Goal: Information Seeking & Learning: Learn about a topic

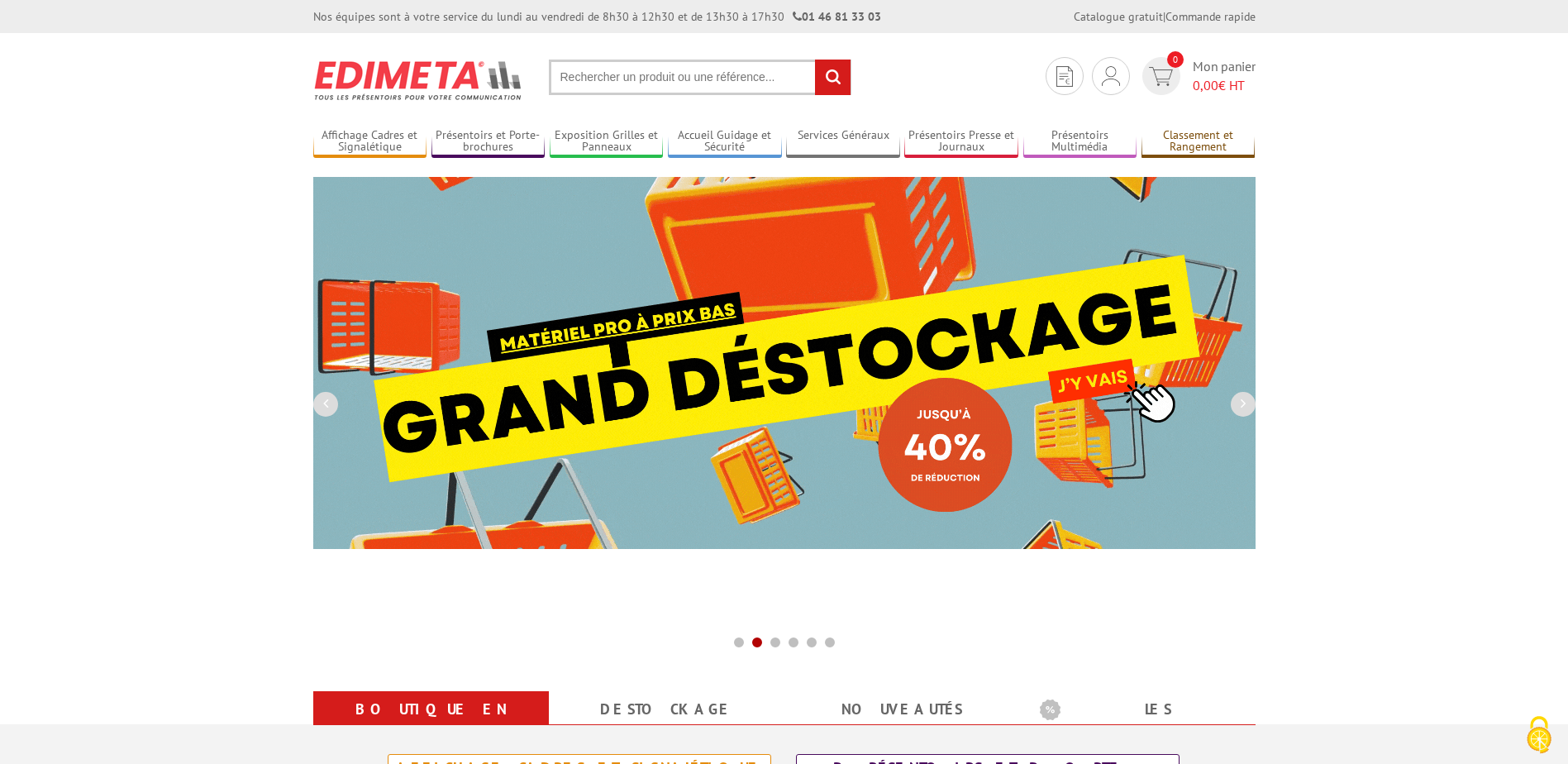
click at [1208, 142] on link "Classement et Rangement" at bounding box center [1199, 141] width 114 height 27
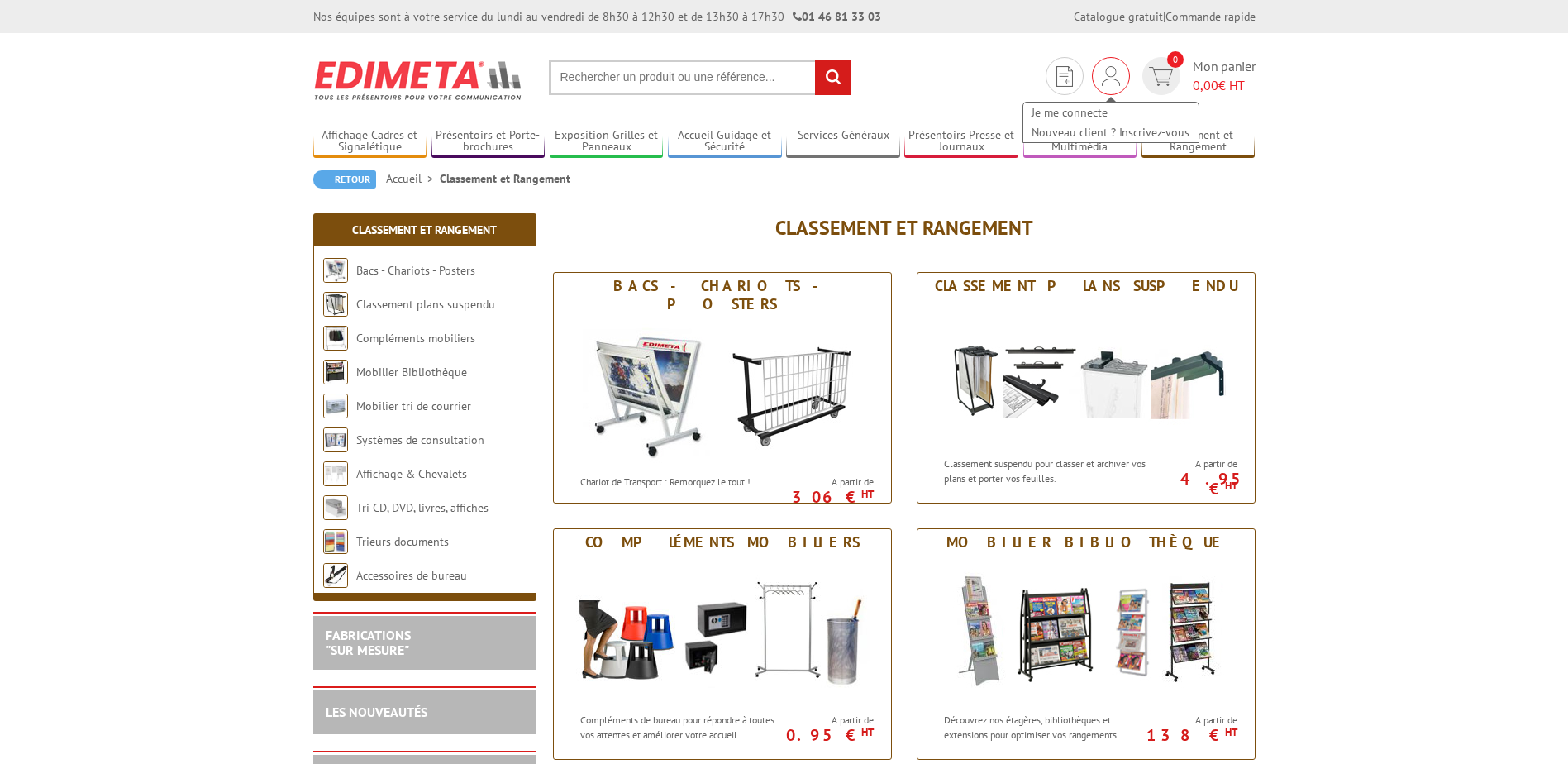
click at [1105, 82] on img at bounding box center [1110, 75] width 18 height 20
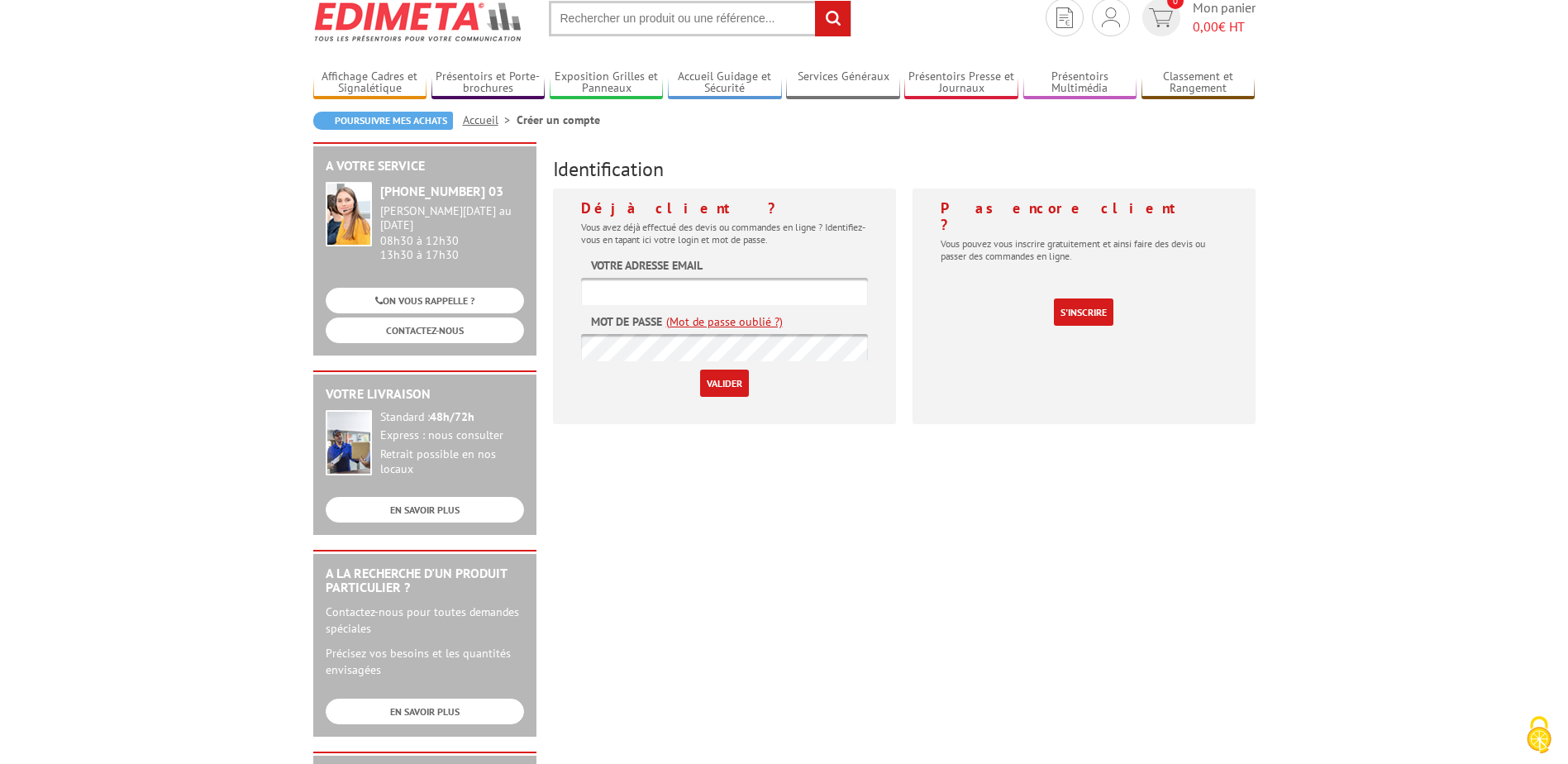
scroll to position [166, 0]
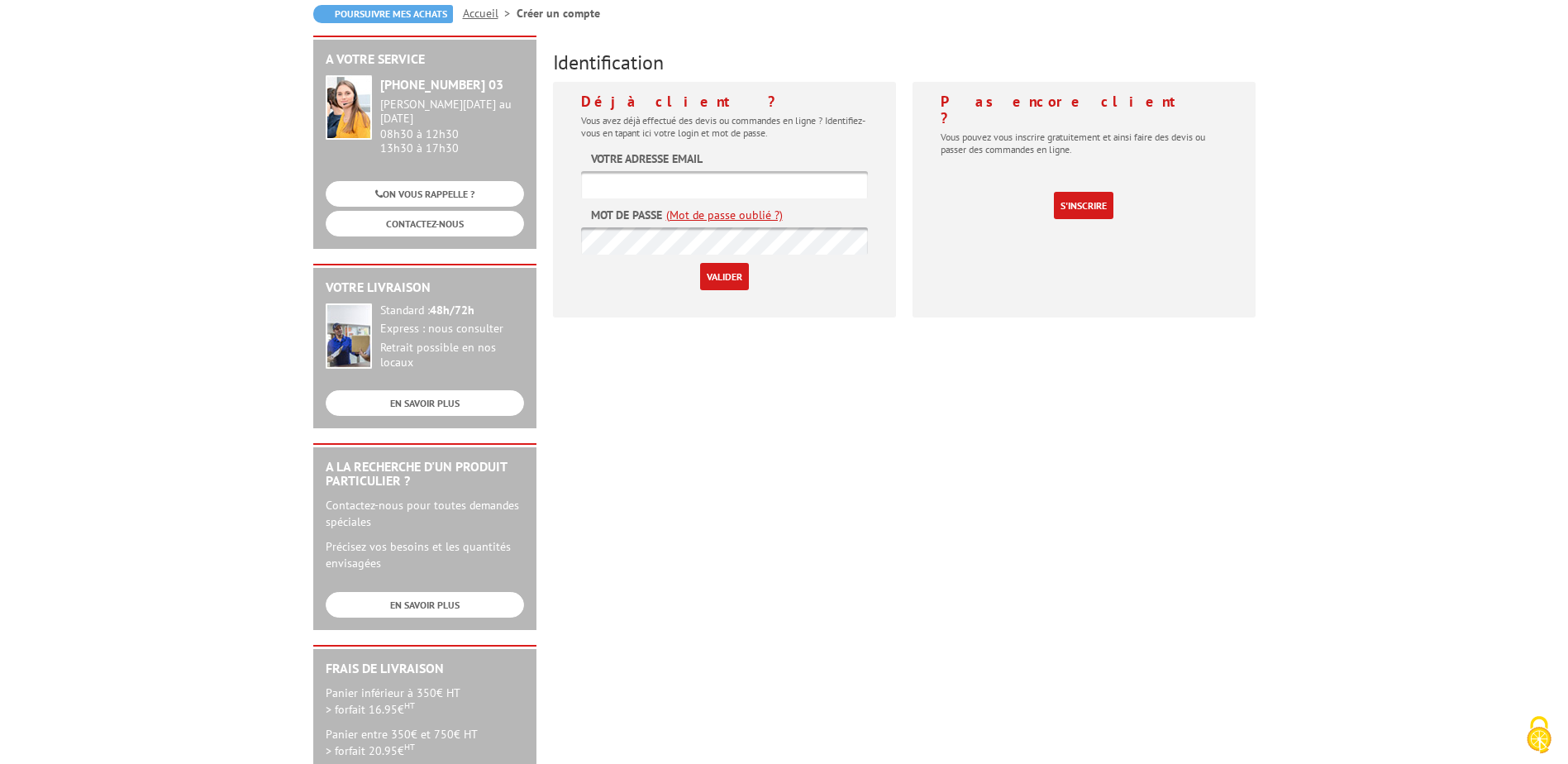
click at [715, 219] on link "(Mot de passe oublié ?)" at bounding box center [725, 214] width 116 height 16
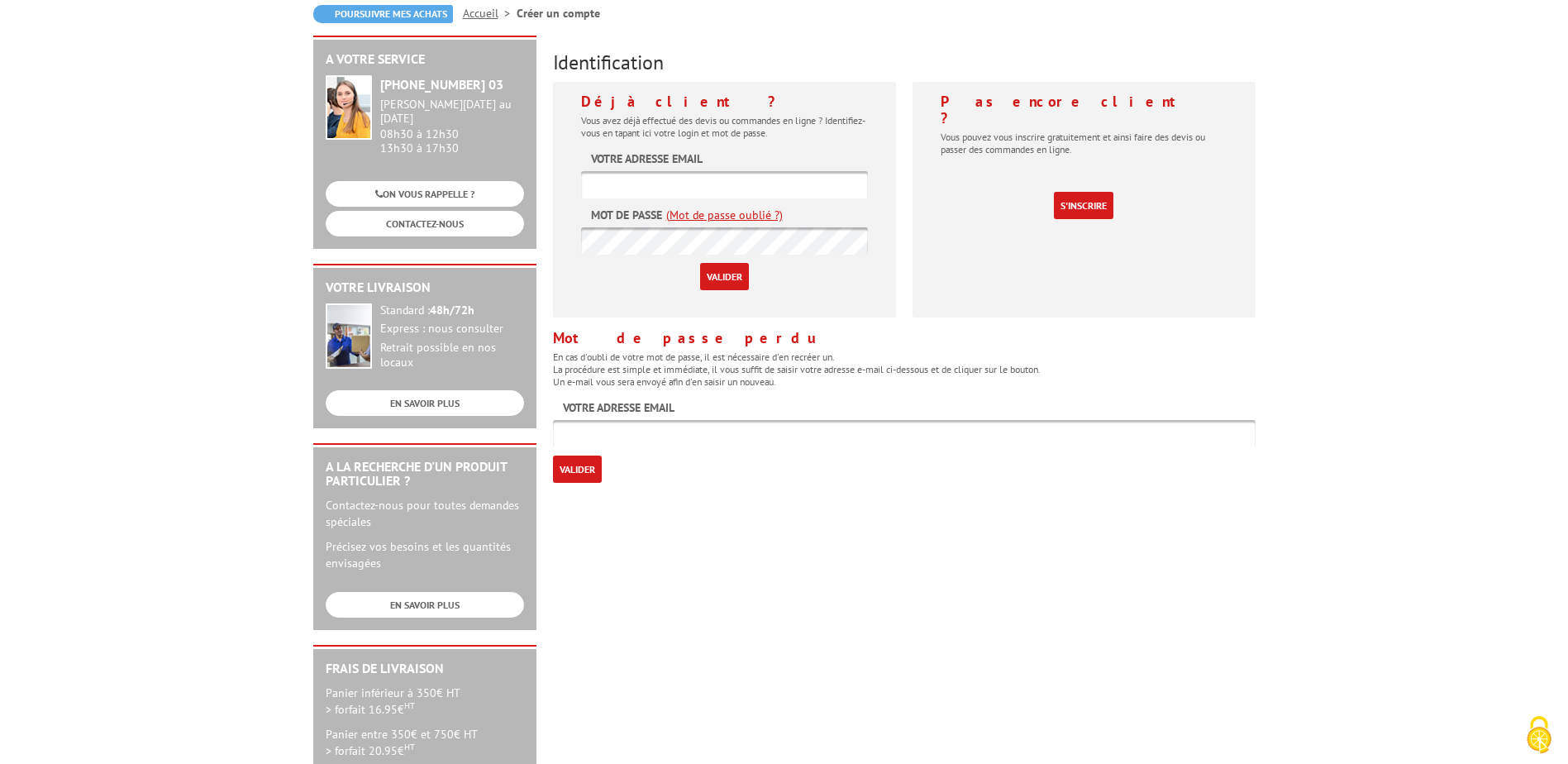
scroll to position [0, 0]
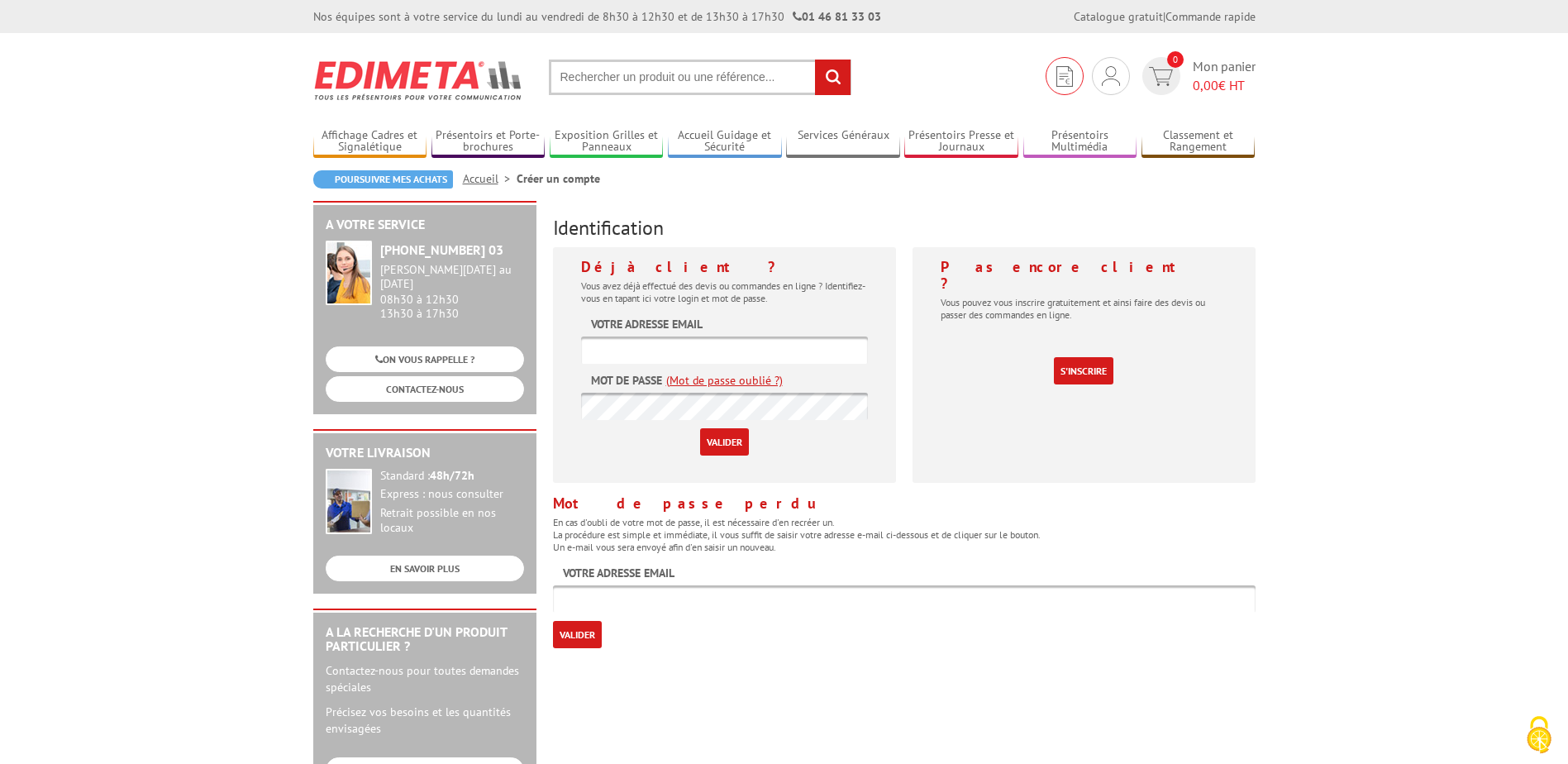
click at [1059, 77] on img at bounding box center [1064, 76] width 16 height 21
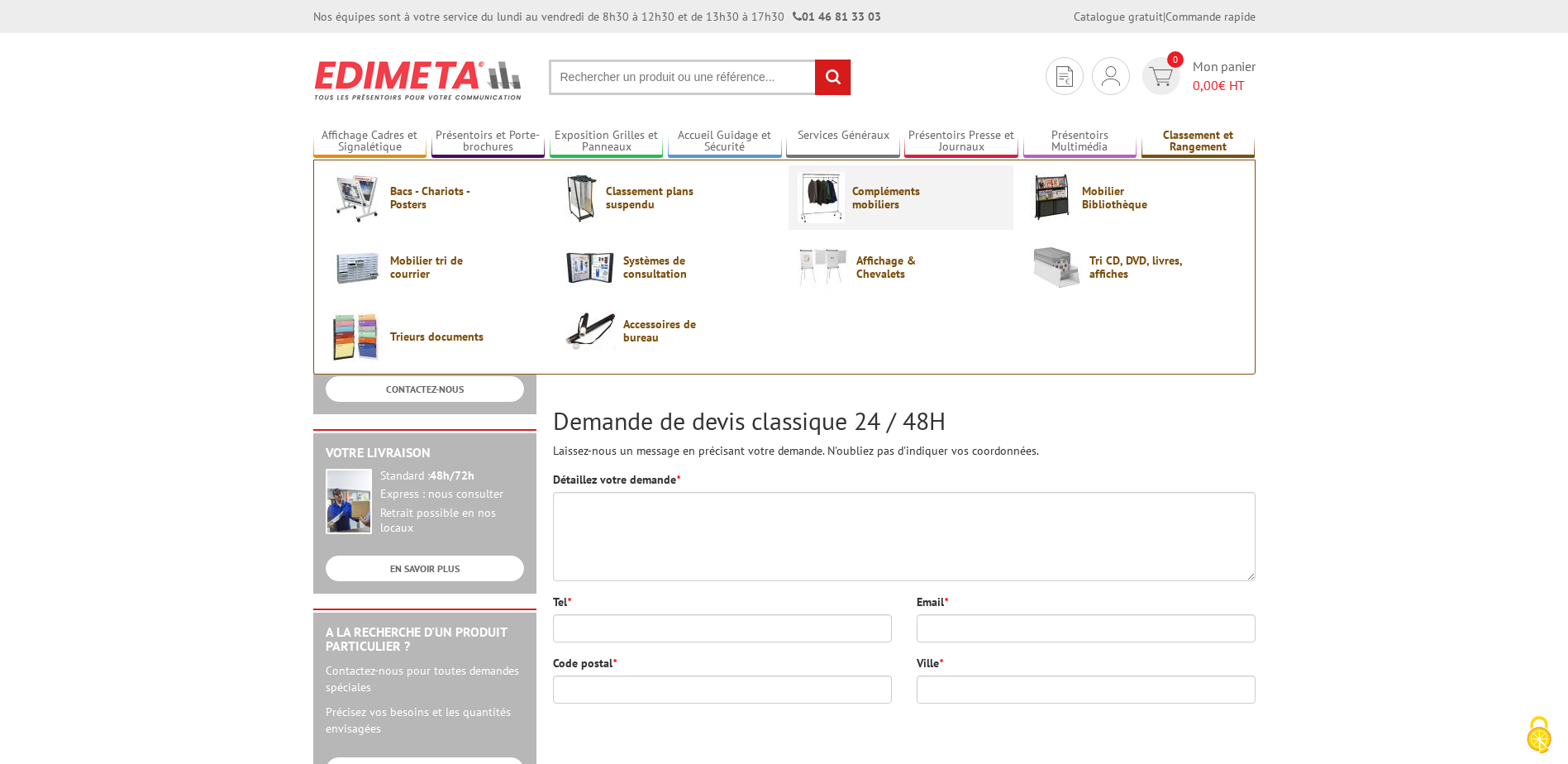
click at [917, 206] on span "Compléments mobiliers" at bounding box center [901, 198] width 99 height 27
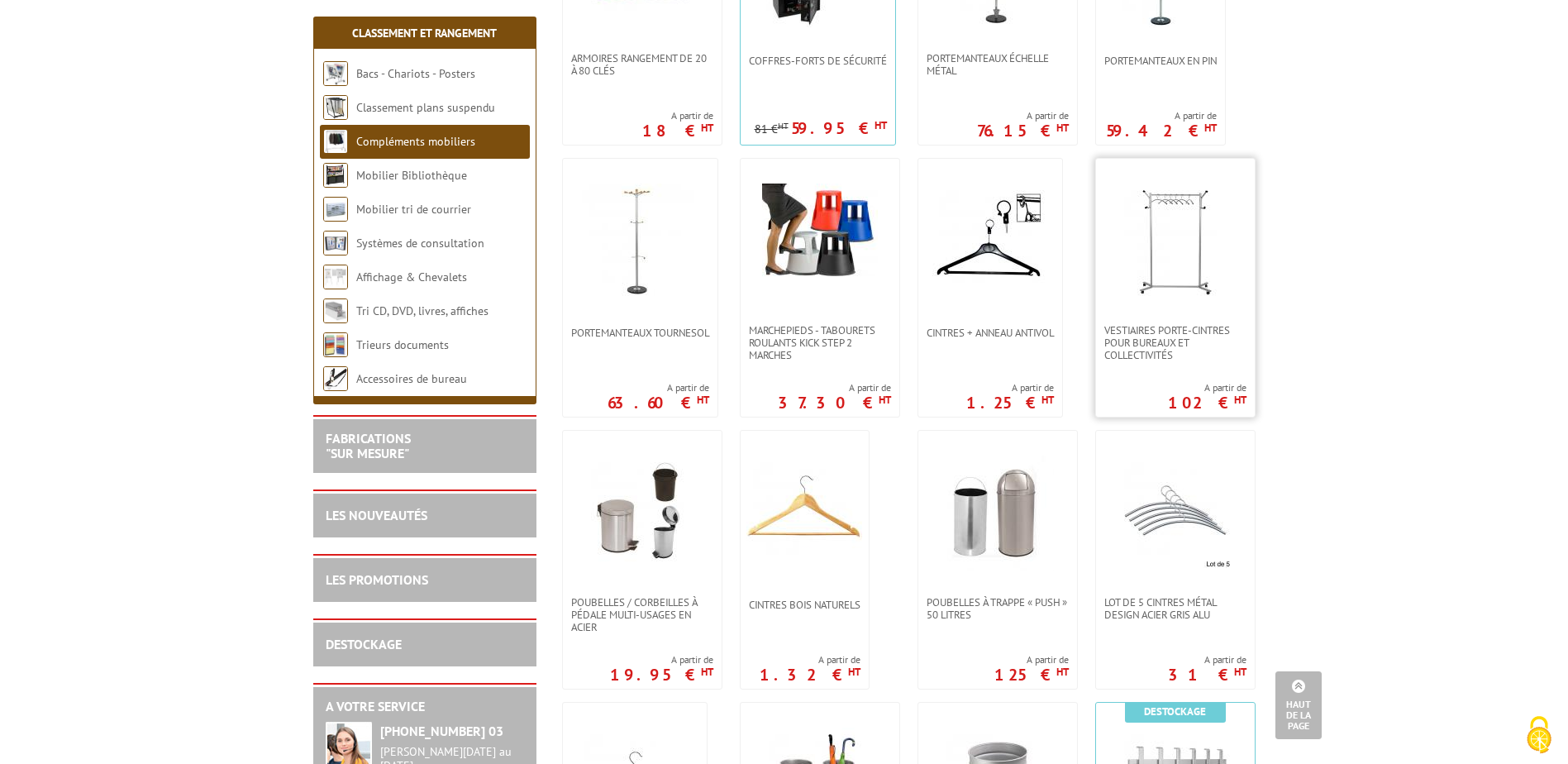
scroll to position [496, 0]
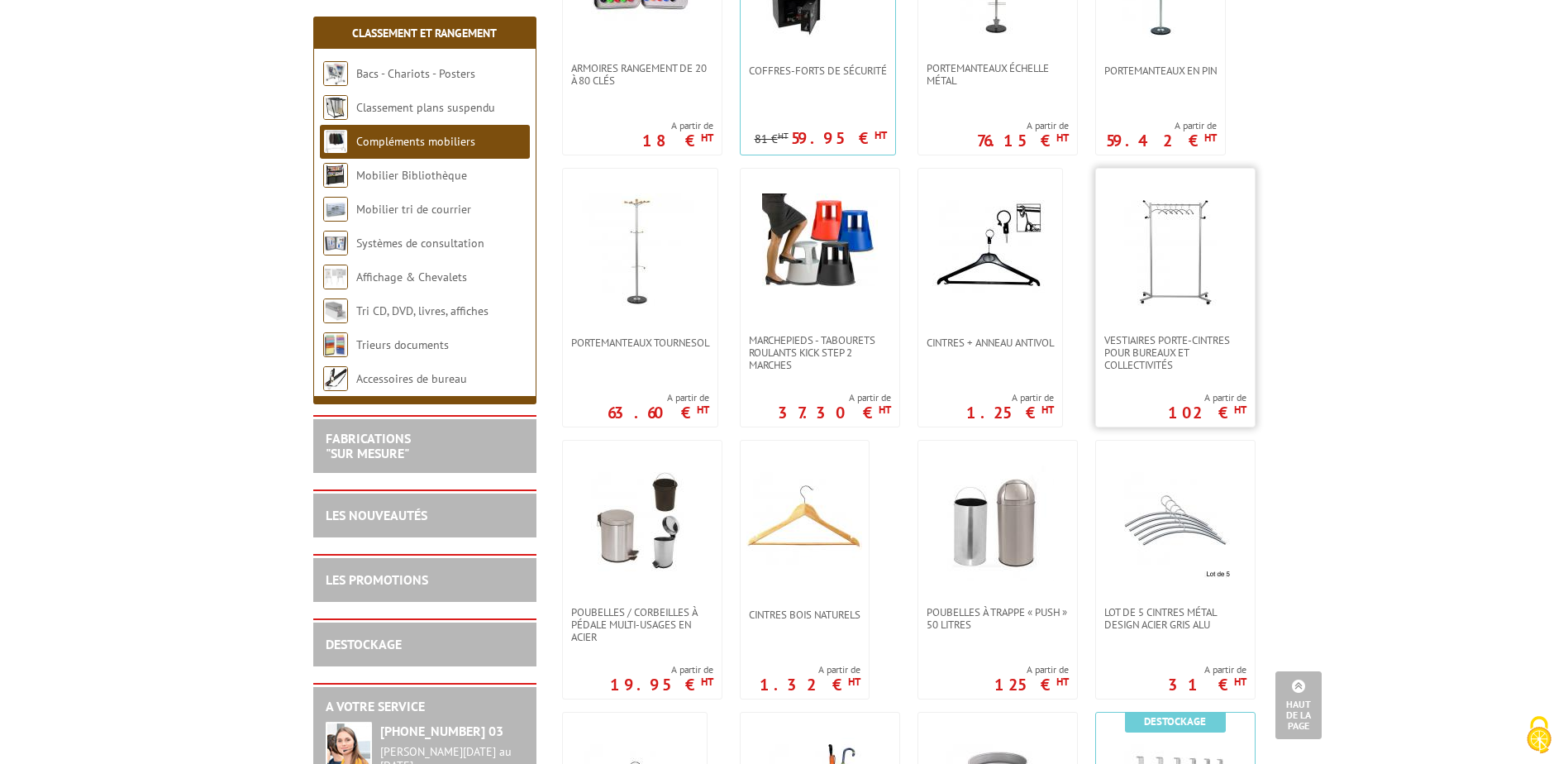
click at [1178, 262] on img at bounding box center [1176, 251] width 116 height 116
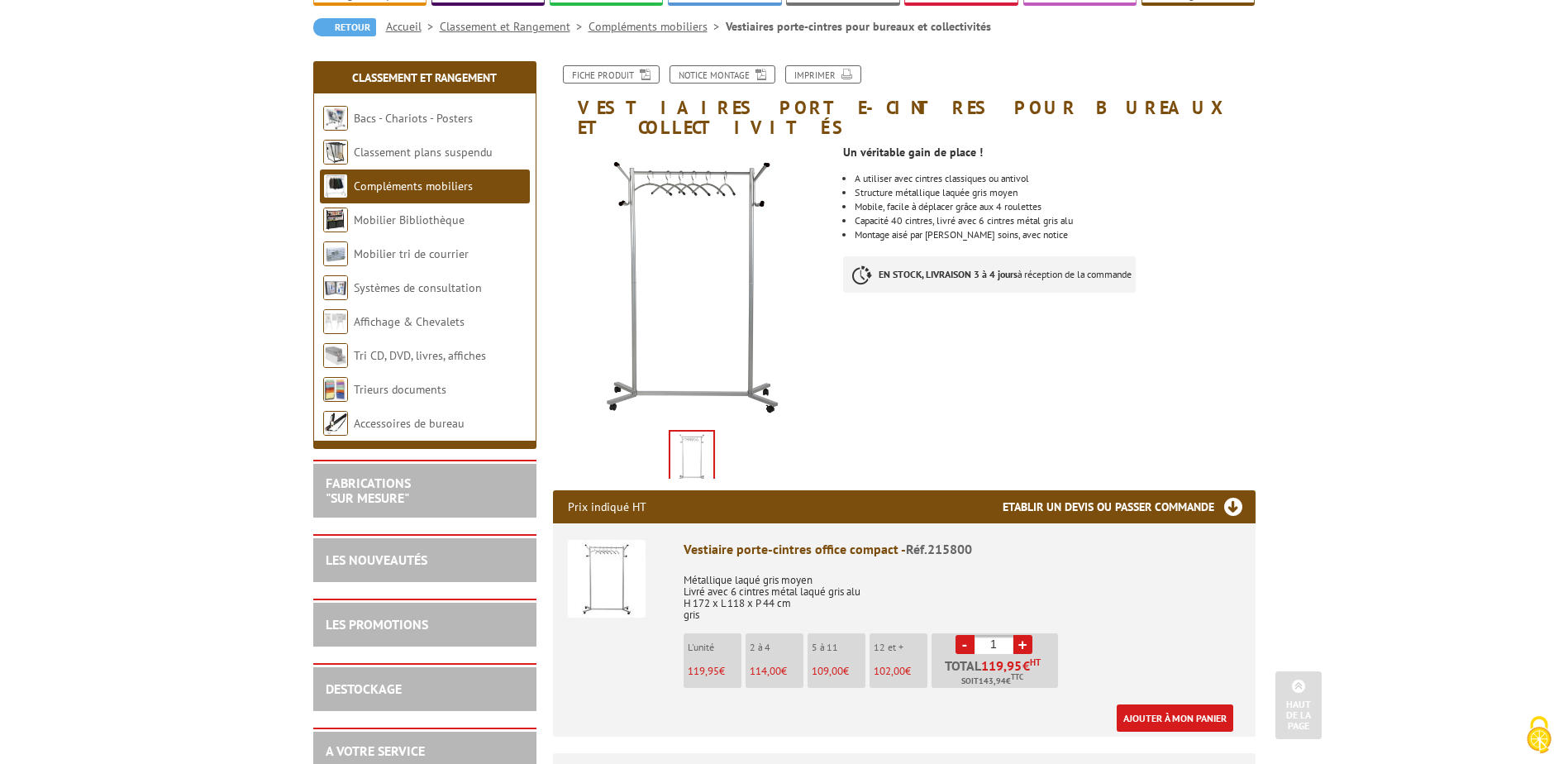
scroll to position [82, 0]
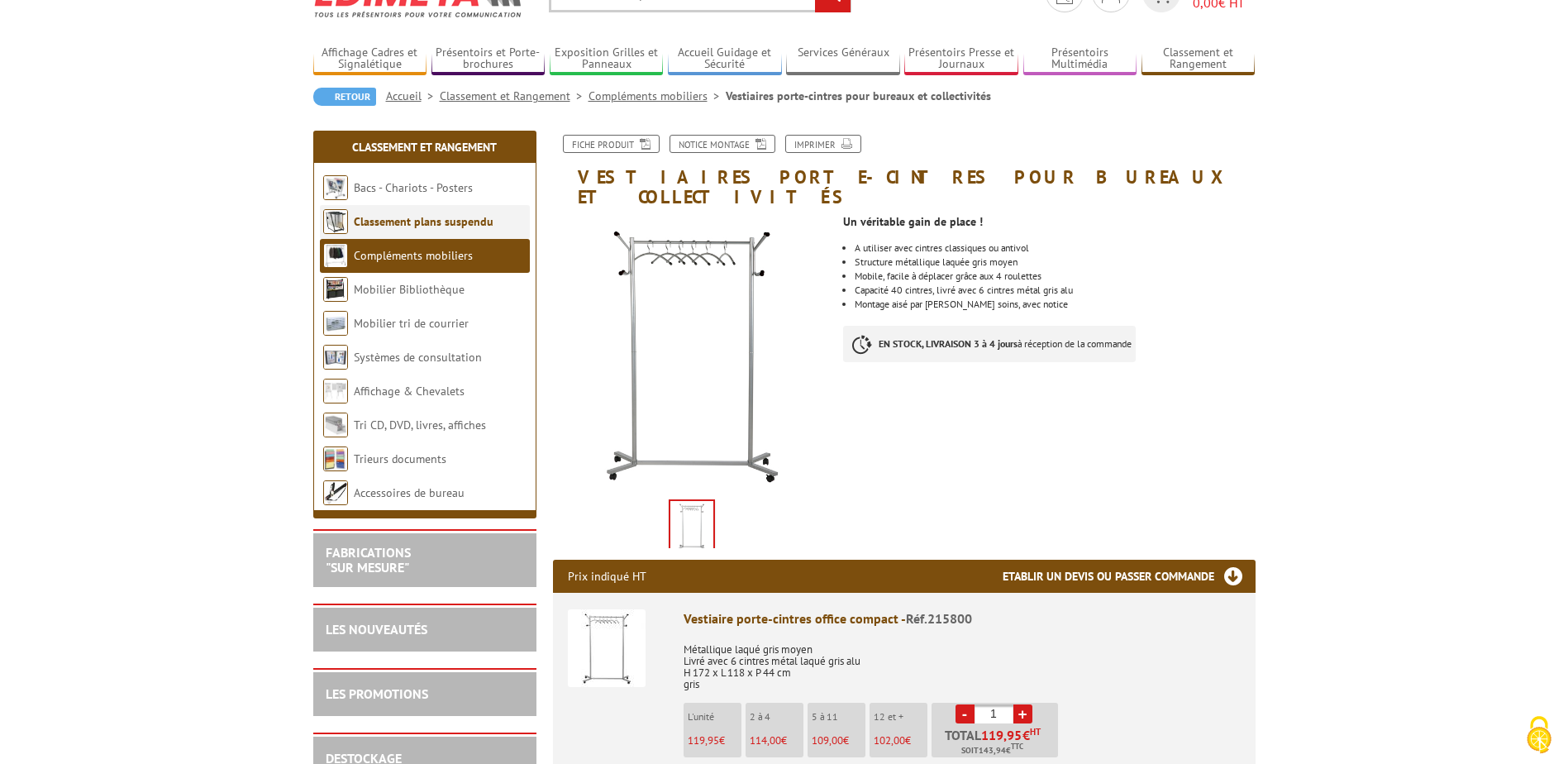
click at [465, 223] on link "Classement plans suspendu" at bounding box center [423, 221] width 140 height 15
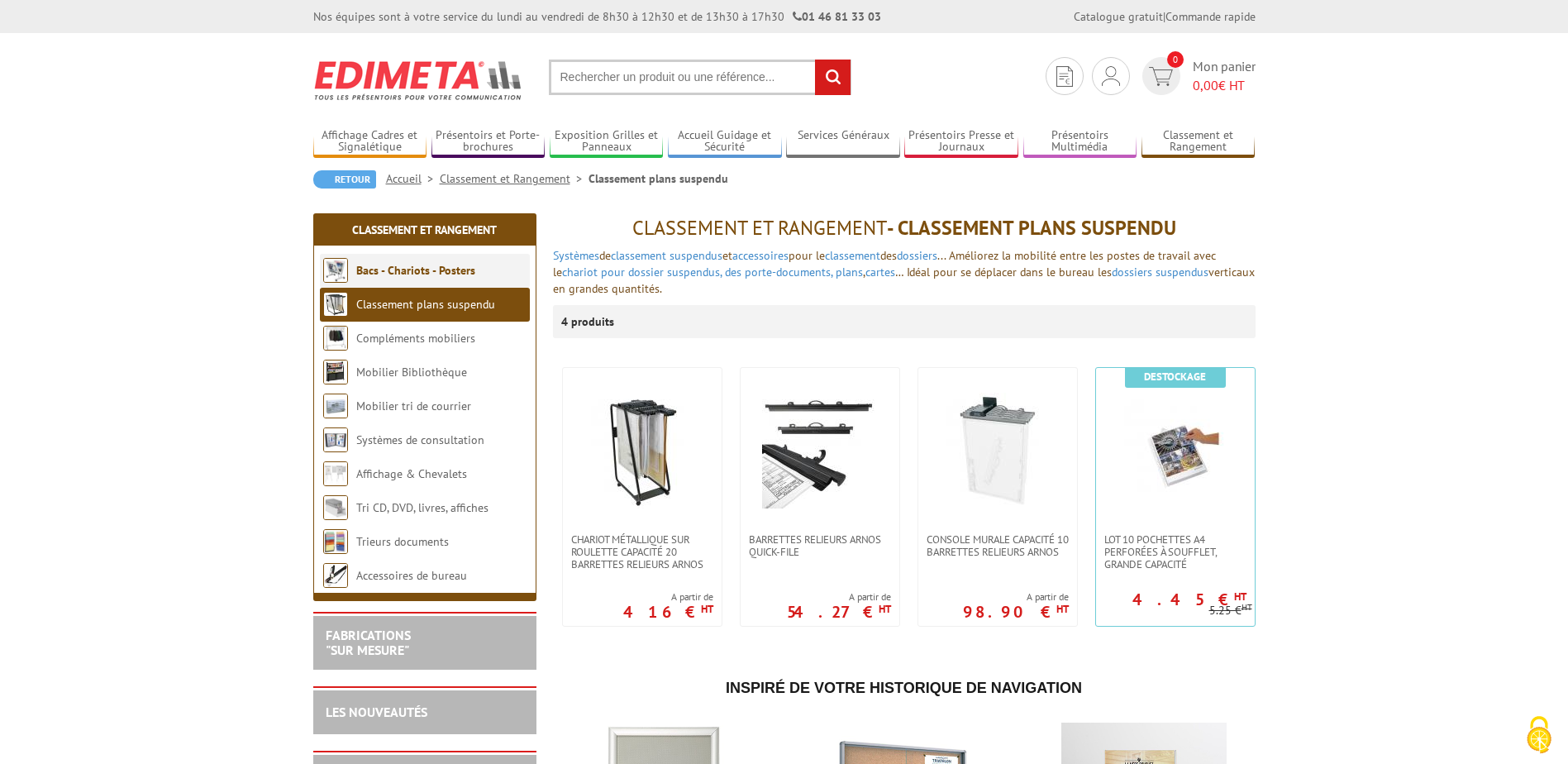
click at [498, 274] on li "Bacs - Chariots - Posters" at bounding box center [425, 271] width 210 height 34
click at [475, 277] on li "Bacs - Chariots - Posters" at bounding box center [425, 271] width 210 height 34
click at [416, 267] on link "Bacs - Chariots - Posters" at bounding box center [415, 270] width 119 height 15
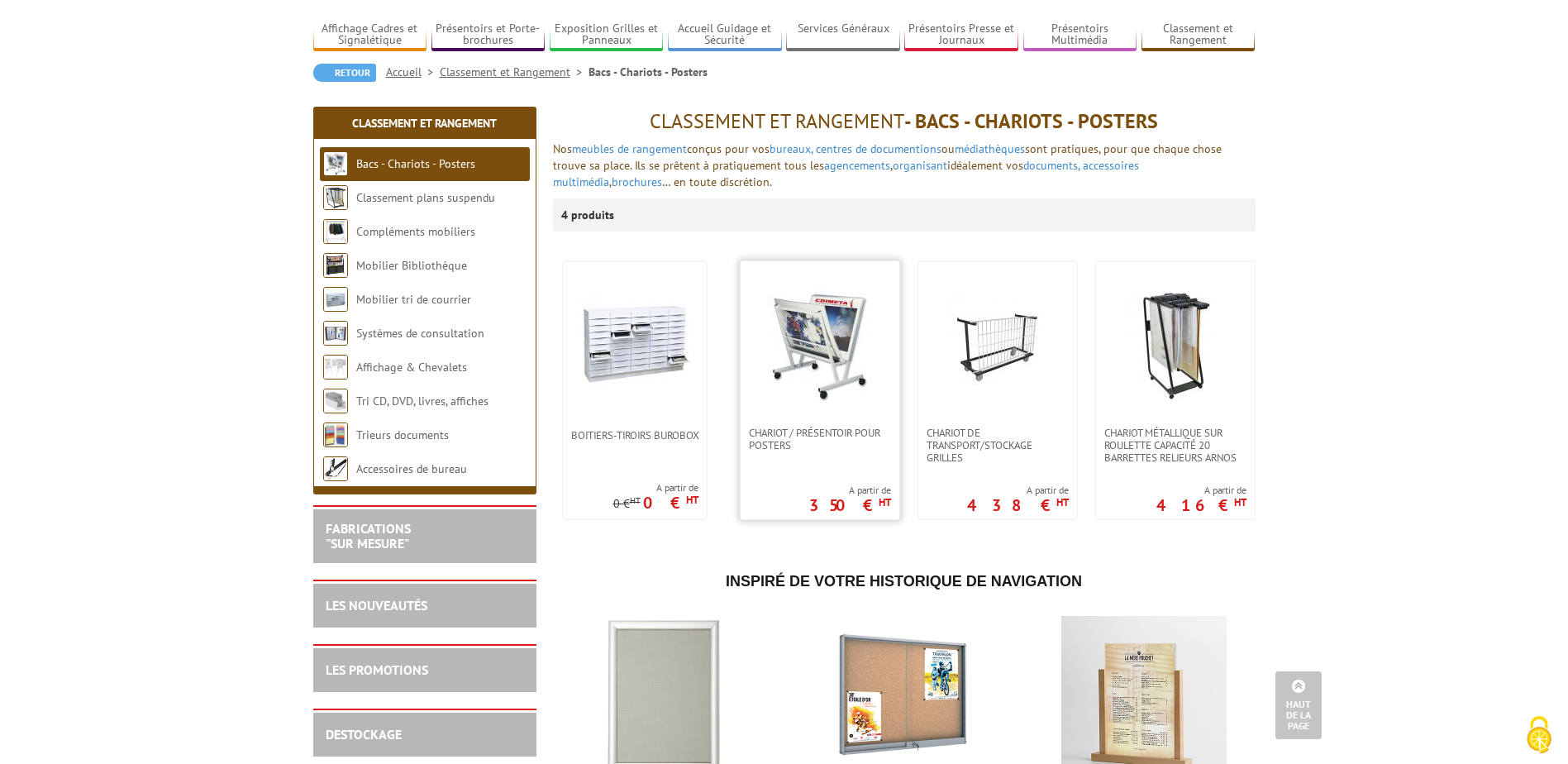
scroll to position [82, 0]
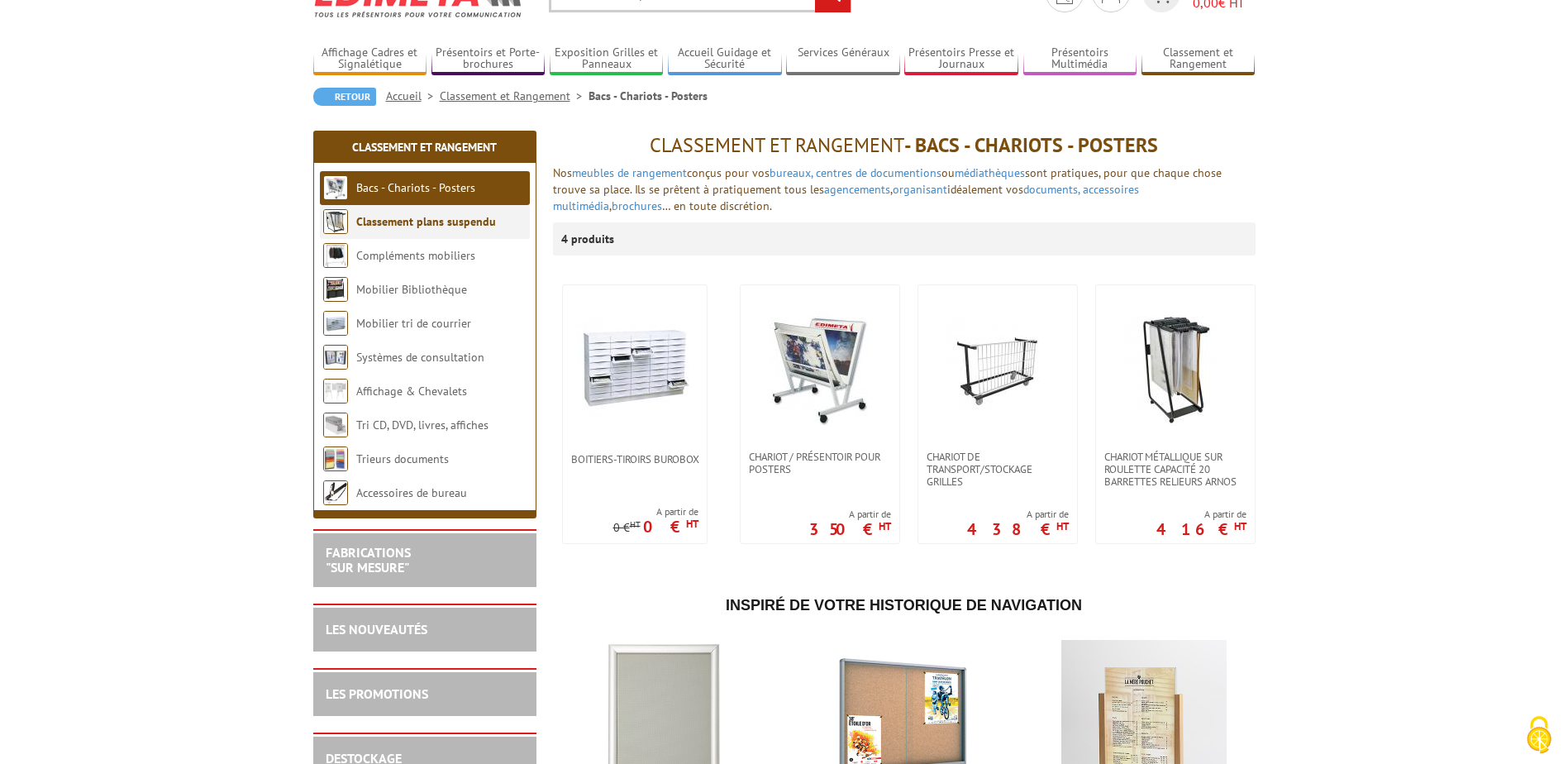
click at [426, 227] on link "Classement plans suspendu" at bounding box center [426, 221] width 140 height 15
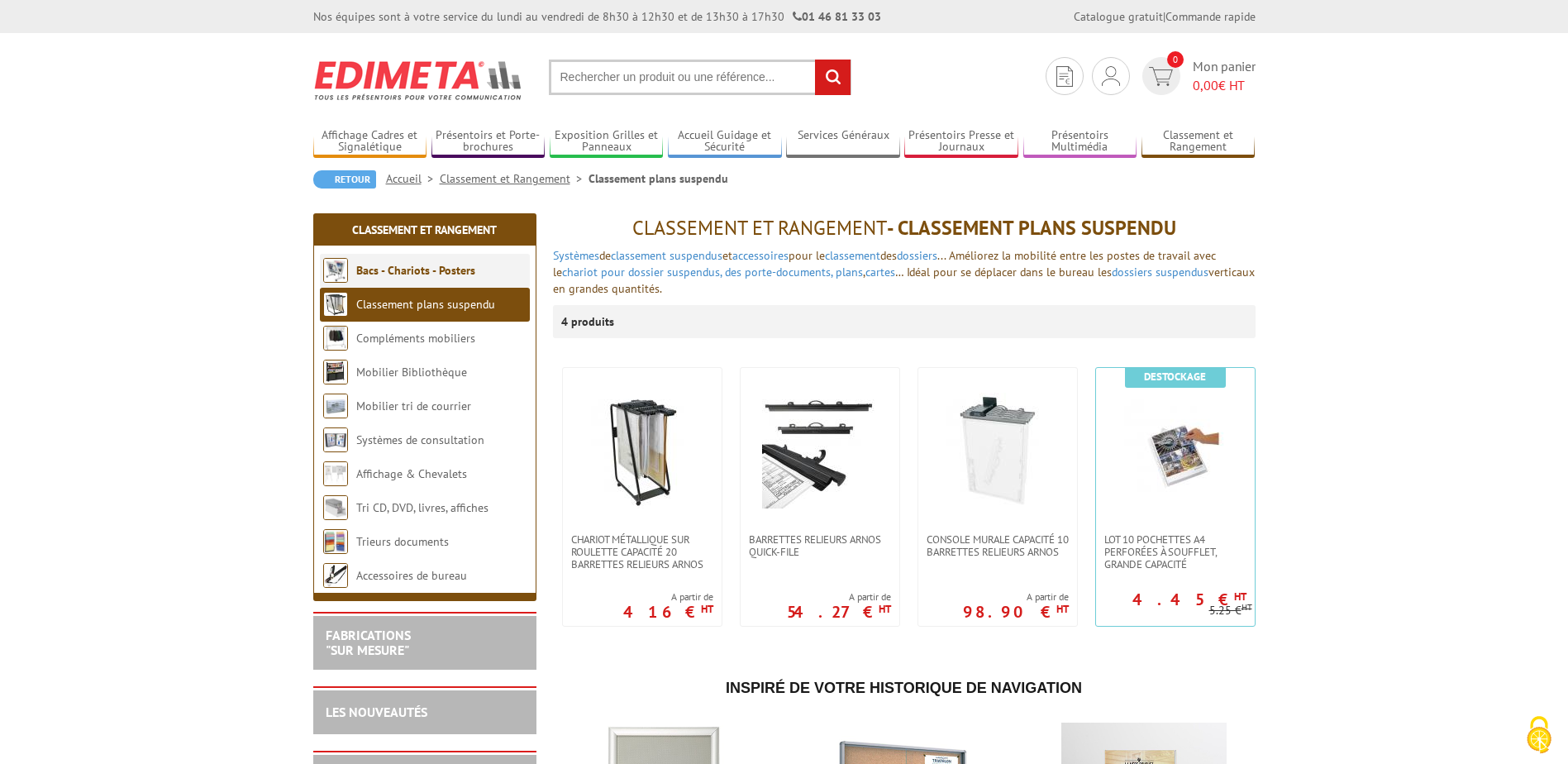
click at [426, 257] on li "Bacs - Chariots - Posters" at bounding box center [425, 271] width 210 height 34
drag, startPoint x: 426, startPoint y: 257, endPoint x: 425, endPoint y: 305, distance: 48.0
click at [425, 305] on link "Classement plans suspendu" at bounding box center [426, 304] width 139 height 15
